Goal: Find specific page/section: Find specific page/section

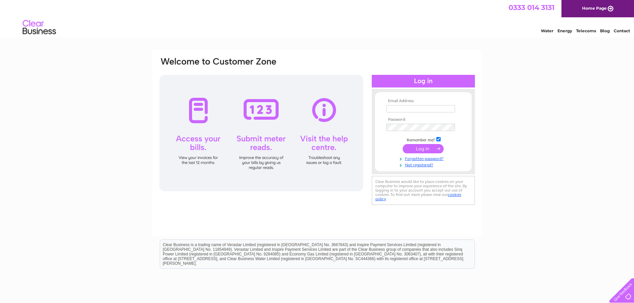
type input "accounts@heddle.co.uk"
click at [425, 148] on input "submit" at bounding box center [423, 148] width 41 height 9
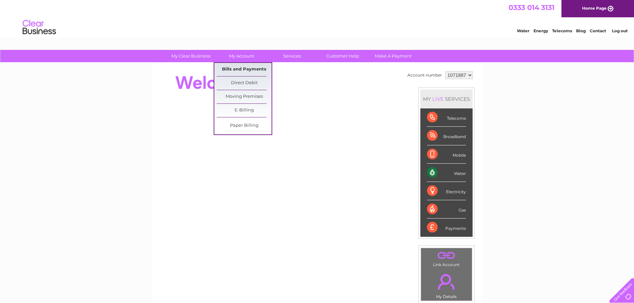
click at [251, 70] on link "Bills and Payments" at bounding box center [244, 69] width 55 height 13
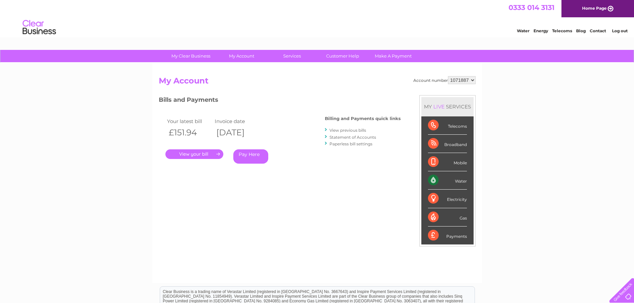
click at [204, 154] on link "." at bounding box center [194, 154] width 58 height 10
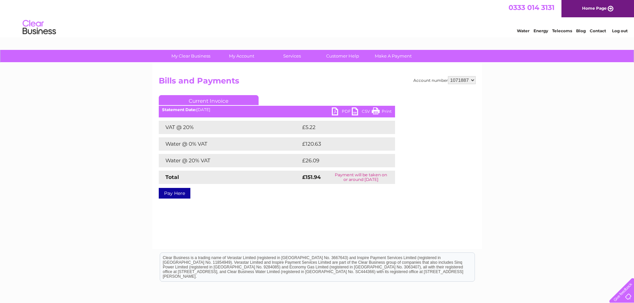
click at [337, 113] on link "PDF" at bounding box center [342, 113] width 20 height 10
